Goal: Check status

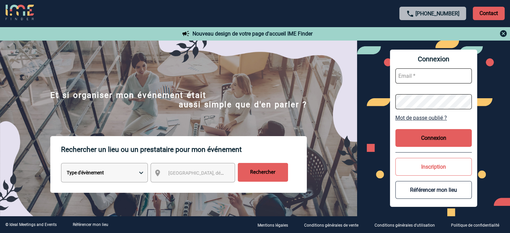
type input "jjandaux@ime-groupe.com"
click at [417, 136] on button "Connexion" at bounding box center [433, 138] width 76 height 18
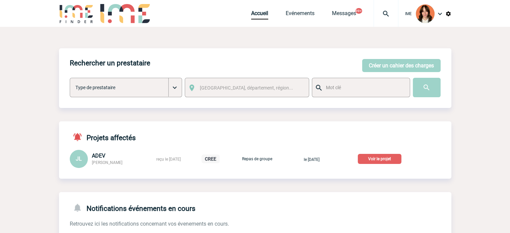
click at [392, 162] on p "Voir le projet" at bounding box center [380, 159] width 44 height 10
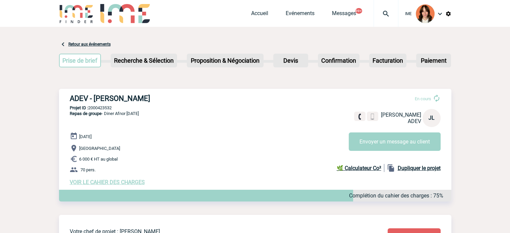
click at [105, 108] on p "Projet ID : 2000423532" at bounding box center [255, 107] width 392 height 5
copy p "2000423532"
click at [260, 14] on link "Accueil" at bounding box center [259, 14] width 17 height 9
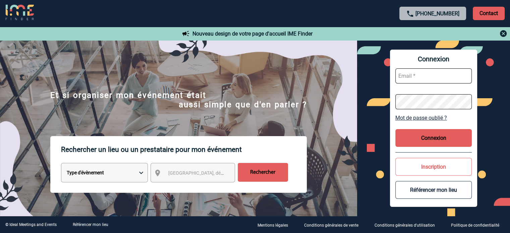
type input "jjandaux@ime-groupe.com"
click at [465, 135] on button "Connexion" at bounding box center [433, 138] width 76 height 18
click at [432, 134] on button "Connexion" at bounding box center [433, 138] width 76 height 18
